Goal: Find specific page/section: Find specific page/section

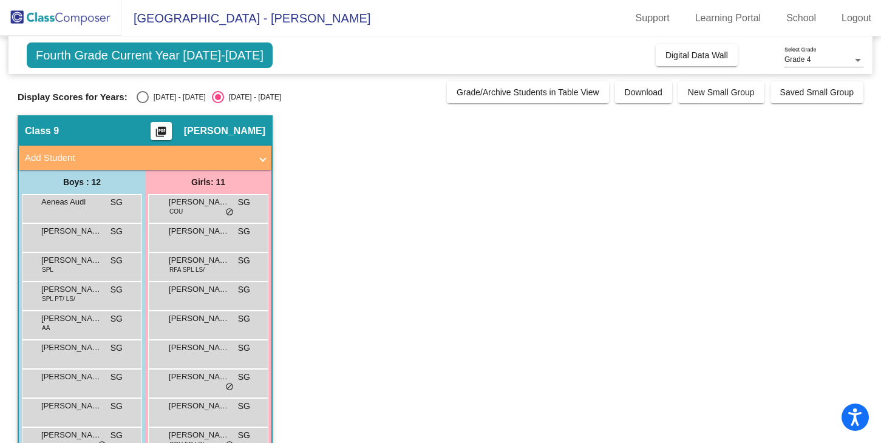
click at [142, 103] on div "Select an option" at bounding box center [143, 97] width 12 height 12
click at [142, 103] on input "[DATE] - [DATE]" at bounding box center [142, 103] width 1 height 1
radio input "true"
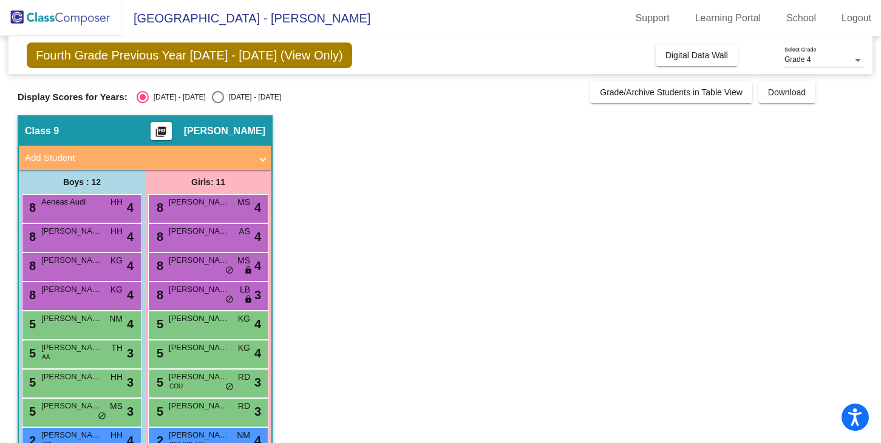
click at [224, 141] on div "Class 9 picture_as_pdf [PERSON_NAME]" at bounding box center [145, 131] width 253 height 29
click at [36, 133] on span "Class 9" at bounding box center [42, 131] width 34 height 12
click at [730, 54] on button "Digital Data Wall" at bounding box center [697, 55] width 82 height 22
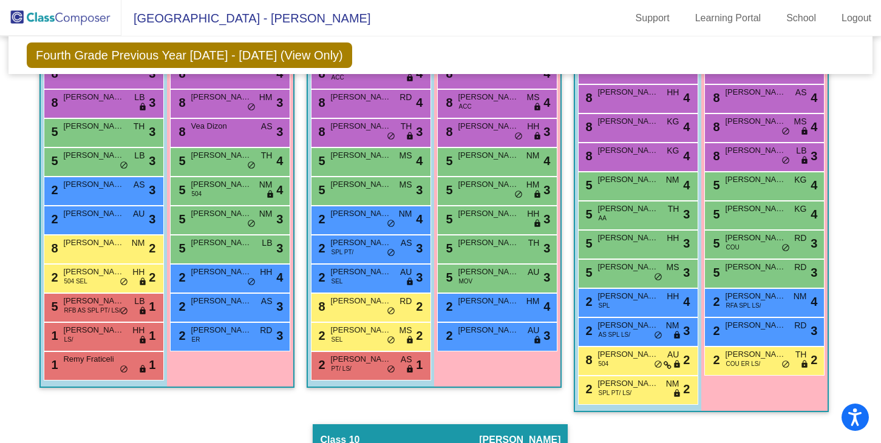
scroll to position [1335, 0]
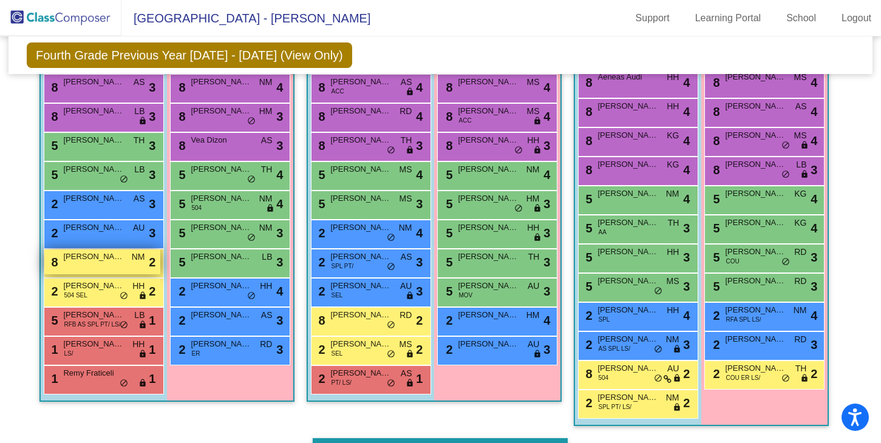
click at [74, 267] on div "8 [PERSON_NAME] NM lock do_not_disturb_alt 2" at bounding box center [102, 262] width 116 height 25
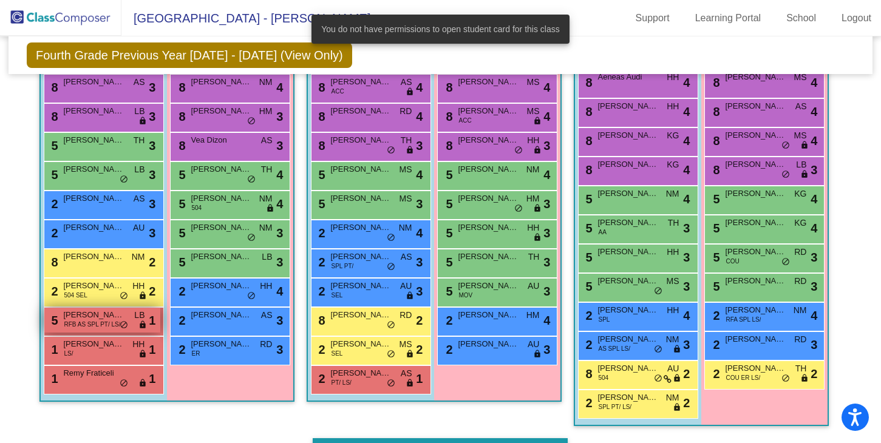
click at [84, 322] on span "RFB AS SPL PT/ LS/" at bounding box center [92, 324] width 56 height 9
click at [6, 311] on mat-sidenav-content "Grade 4 Select Grade Fourth Grade Previous Year [DATE] - [DATE] (View Only) Add…" at bounding box center [440, 239] width 881 height 407
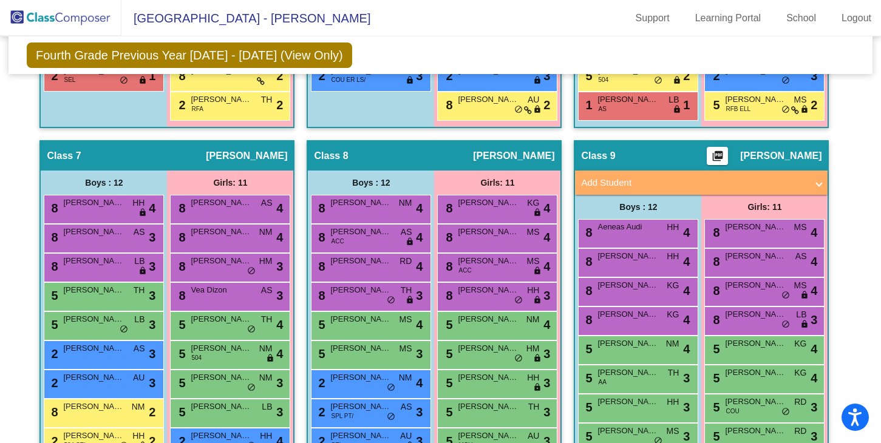
scroll to position [1186, 0]
